Goal: Information Seeking & Learning: Learn about a topic

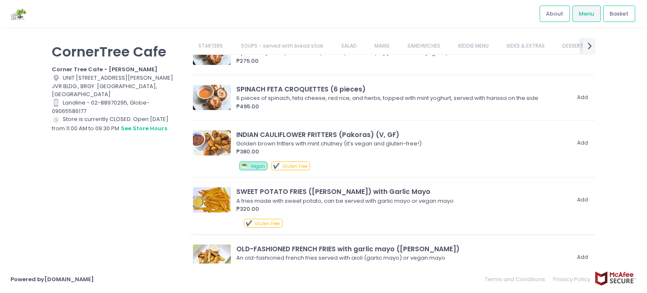
scroll to position [379, 0]
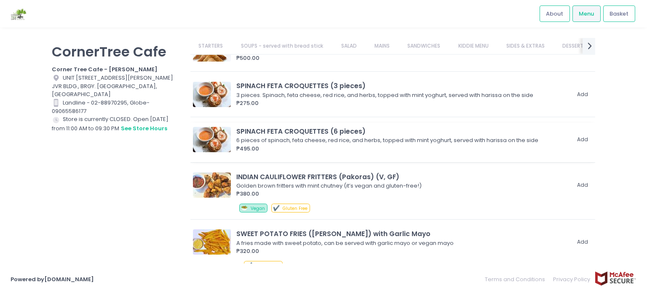
click at [389, 145] on div "₱495.00" at bounding box center [402, 149] width 333 height 8
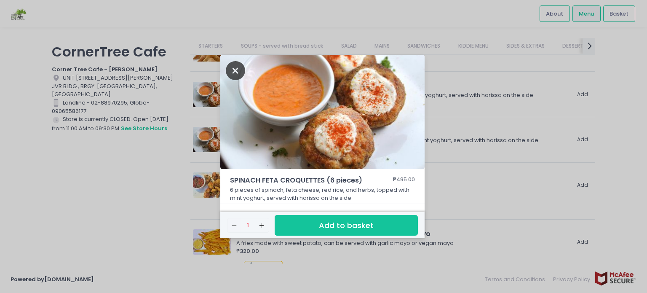
click at [233, 66] on icon "Close" at bounding box center [235, 70] width 19 height 19
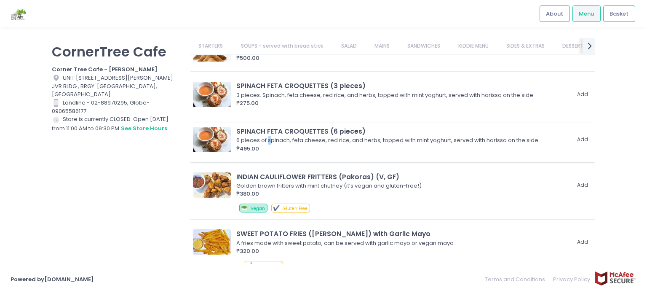
click at [270, 138] on div "6 pieces of spinach, feta cheese, red rice, and herbs, topped with mint yoghurt…" at bounding box center [401, 140] width 331 height 8
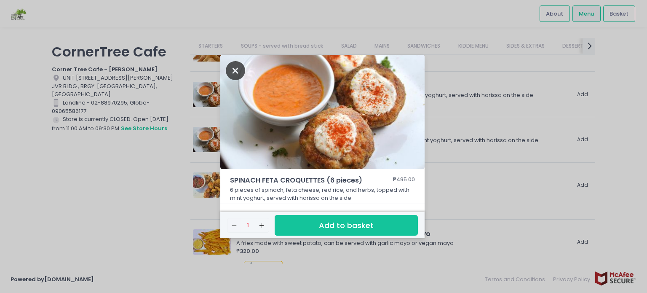
click at [232, 69] on icon "Close" at bounding box center [235, 70] width 19 height 19
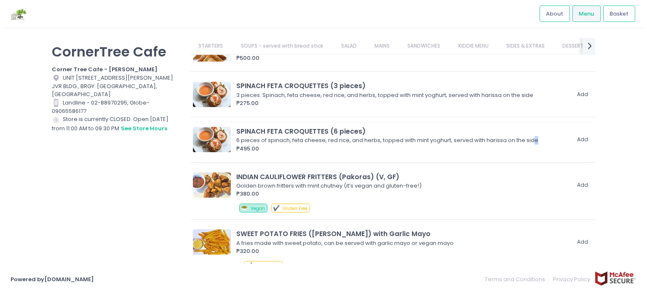
drag, startPoint x: 543, startPoint y: 138, endPoint x: 529, endPoint y: 139, distance: 13.6
click at [529, 139] on div "6 pieces of spinach, feta cheese, red rice, and herbs, topped with mint yoghurt…" at bounding box center [401, 140] width 331 height 8
drag, startPoint x: 538, startPoint y: 139, endPoint x: 485, endPoint y: 139, distance: 53.1
click at [485, 139] on div "6 pieces of spinach, feta cheese, red rice, and herbs, topped with mint yoghurt…" at bounding box center [401, 140] width 331 height 8
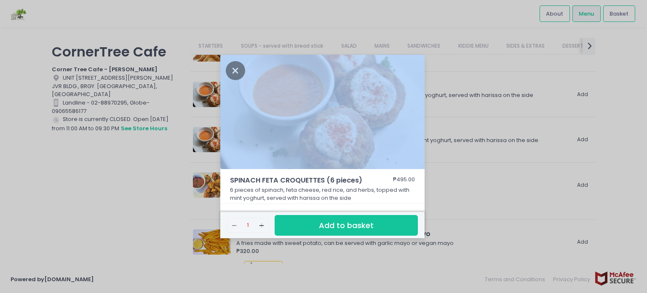
click at [389, 148] on div "SPINACH FETA CROQUETTES (6 pieces) ₱495.00 6 pieces of spinach, feta cheese, re…" at bounding box center [323, 146] width 647 height 293
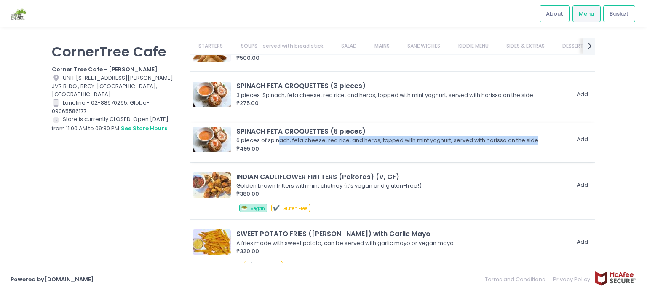
drag, startPoint x: 540, startPoint y: 138, endPoint x: 277, endPoint y: 141, distance: 263.0
click at [277, 141] on div "6 pieces of spinach, feta cheese, red rice, and herbs, topped with mint yoghurt…" at bounding box center [401, 140] width 331 height 8
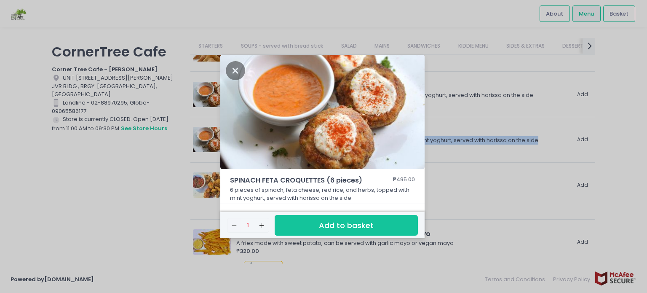
click at [273, 138] on img at bounding box center [322, 112] width 204 height 115
click at [233, 70] on icon "Close" at bounding box center [235, 70] width 19 height 19
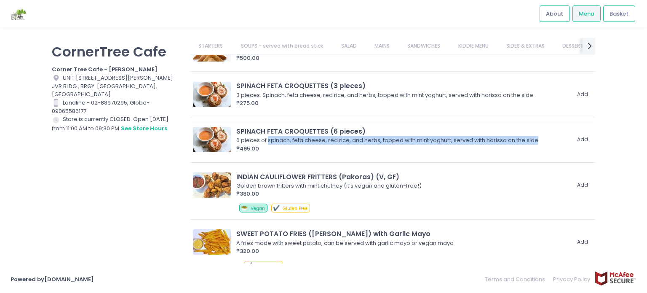
copy div "spinach, feta cheese, red rice, and herbs, topped with mint yoghurt, served wit…"
